Goal: Task Accomplishment & Management: Manage account settings

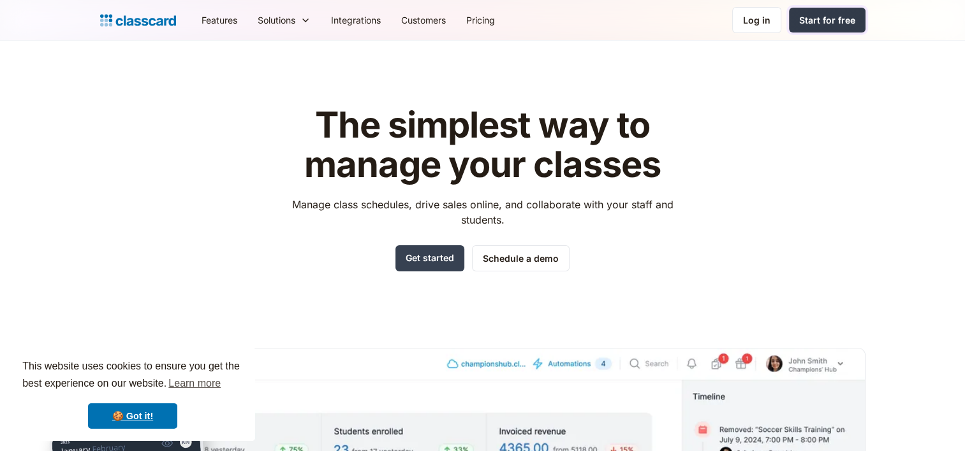
click at [844, 17] on div "Start for free" at bounding box center [827, 19] width 56 height 13
click at [747, 20] on div "Log in" at bounding box center [756, 19] width 27 height 13
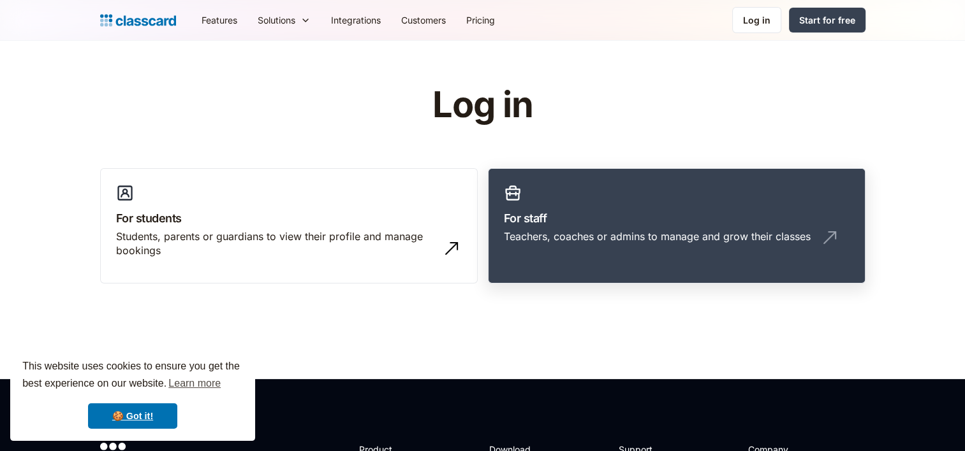
click at [618, 216] on h3 "For staff" at bounding box center [677, 218] width 346 height 17
